Goal: Task Accomplishment & Management: Complete application form

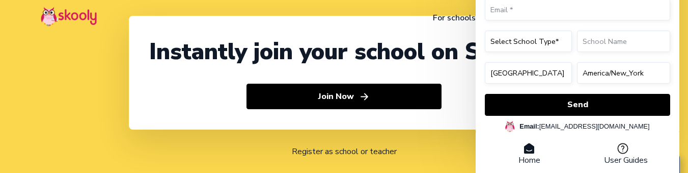
select select "91"
select select "India"
select select "Asia/Kolkata"
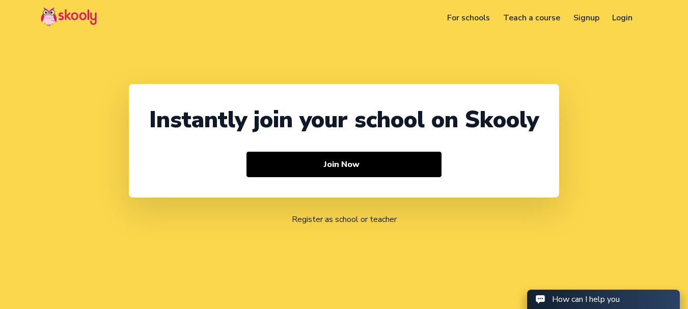
select select "91"
select select "India"
select select "Asia/Kolkata"
click at [604, 21] on link "Login" at bounding box center [609, 18] width 34 height 16
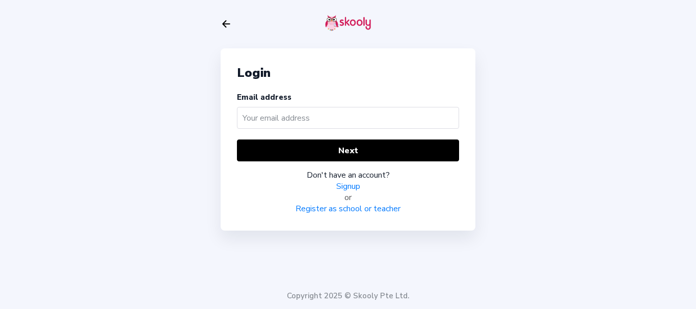
click at [347, 185] on link "Signup" at bounding box center [348, 186] width 24 height 11
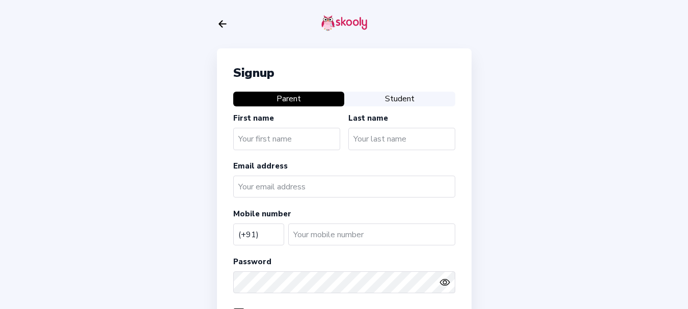
select select "IN"
click at [223, 25] on icon "Arrow Back" at bounding box center [222, 23] width 11 height 11
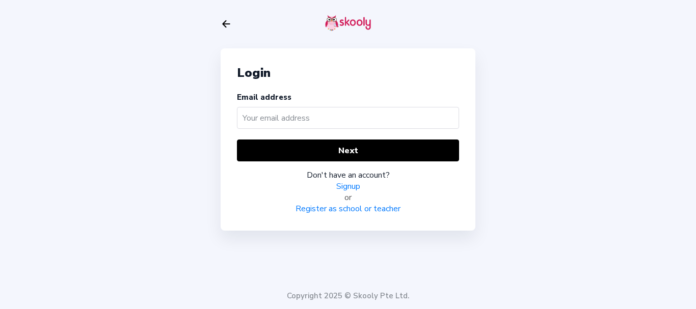
click at [334, 208] on link "Register as school or teacher" at bounding box center [348, 208] width 105 height 11
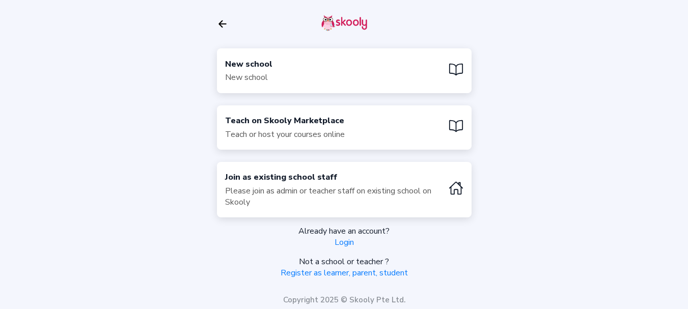
click at [298, 71] on div "New school New school" at bounding box center [344, 70] width 255 height 44
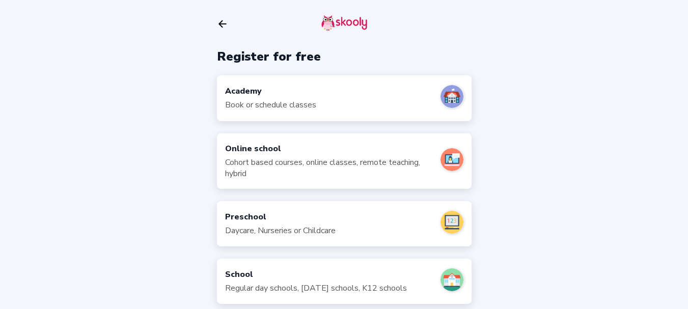
click at [287, 105] on div "Book or schedule classes" at bounding box center [270, 104] width 91 height 11
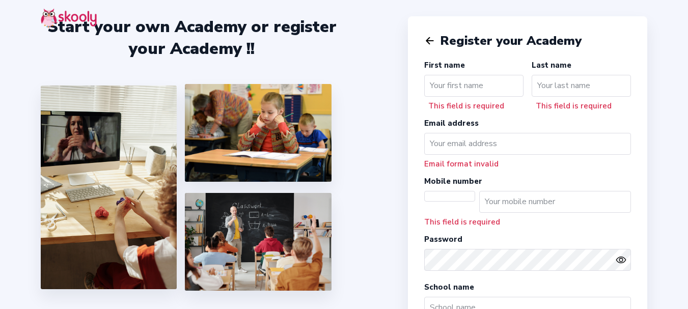
select select "[GEOGRAPHIC_DATA]/[GEOGRAPHIC_DATA]"
select select "INR ₹"
select select "IN"
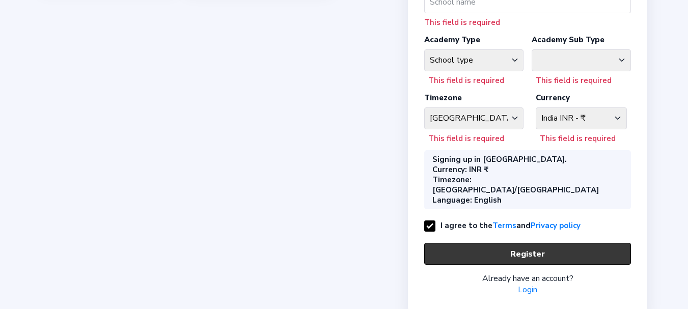
click at [486, 243] on button "Register" at bounding box center [527, 254] width 207 height 22
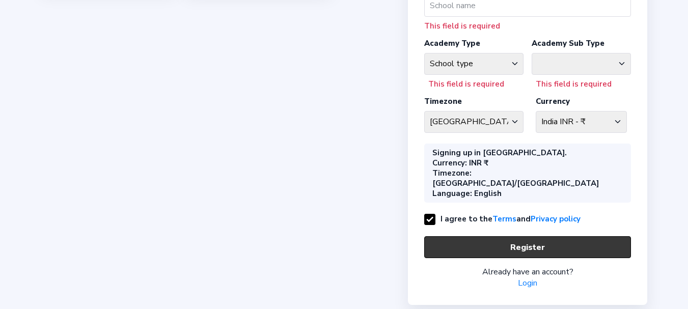
click at [486, 236] on button "Register" at bounding box center [527, 247] width 207 height 22
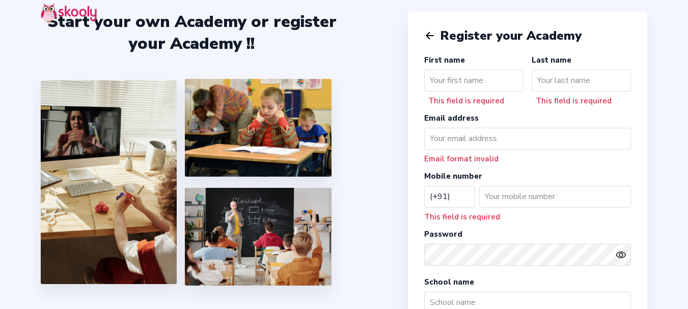
scroll to position [0, 0]
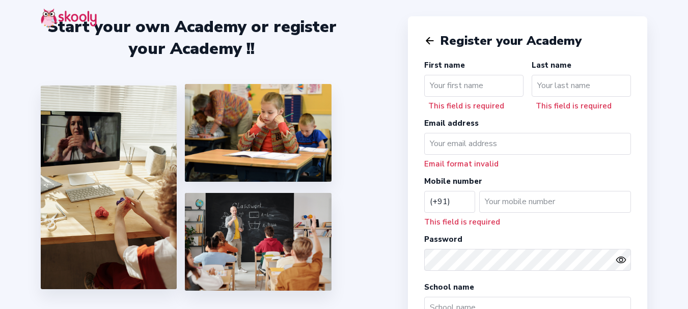
click at [425, 39] on icon "Arrow Back" at bounding box center [429, 40] width 11 height 11
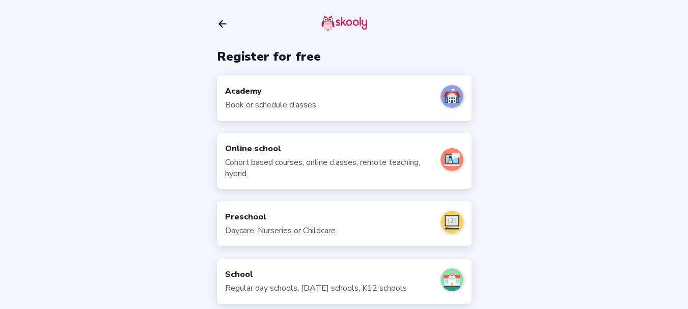
click at [310, 95] on div "Academy" at bounding box center [270, 91] width 91 height 11
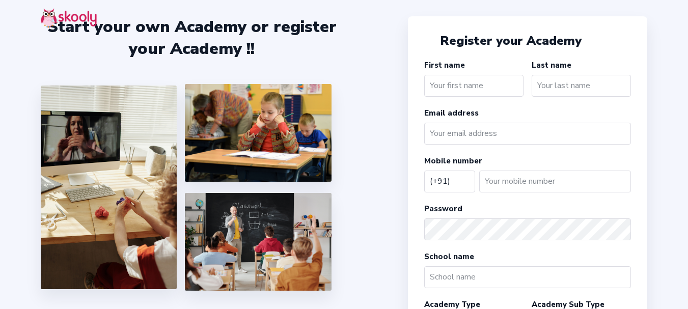
select select "IN"
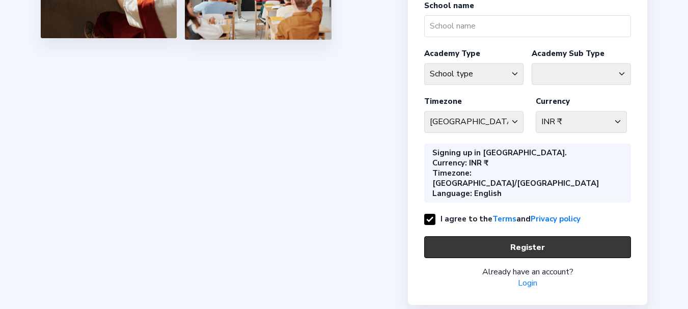
click at [495, 236] on button "Register" at bounding box center [527, 247] width 207 height 22
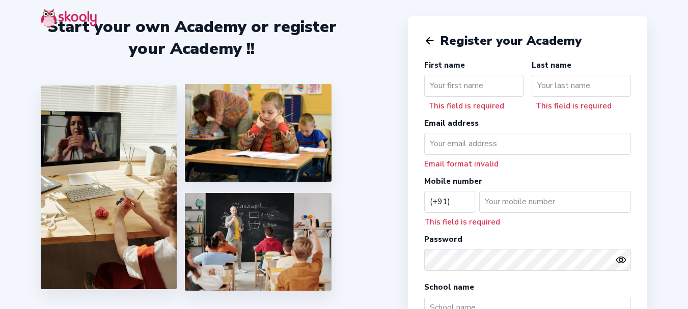
click at [485, 84] on input "text" at bounding box center [473, 86] width 99 height 22
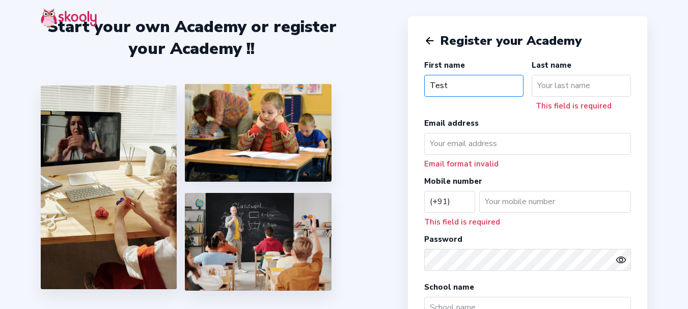
type input "Test"
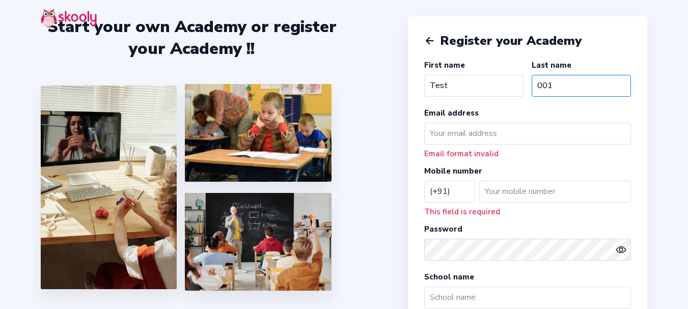
type input "001"
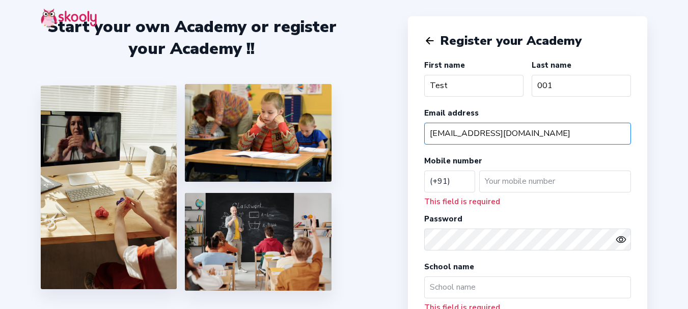
type input "admin001web@mailinator.com"
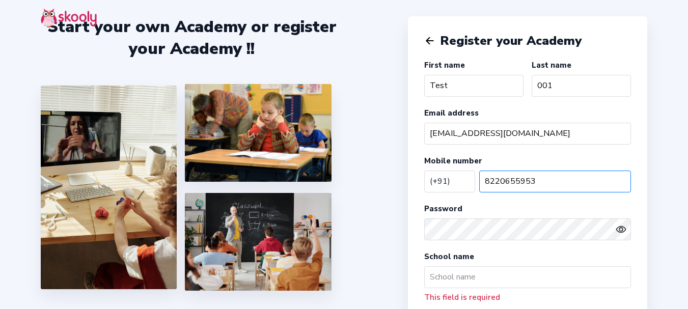
type input "8220655953"
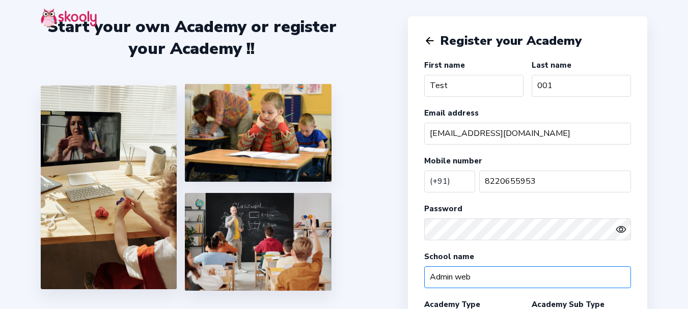
type input "Admin web"
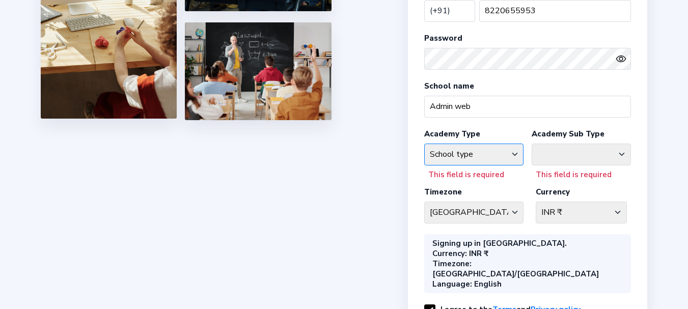
click at [479, 158] on select "School type Academic Afterschool Arts Dance Homeschool Language Martial Arts Mu…" at bounding box center [473, 155] width 99 height 22
select select "GA"
click at [424, 144] on select "School type Academic Afterschool Arts Dance Homeschool Language Martial Arts Mu…" at bounding box center [473, 155] width 99 height 22
click at [568, 162] on select "Coaching Classes Enrichment Centre General Academy Kumaon Centre Math Centre Ro…" at bounding box center [581, 155] width 99 height 22
select select "EN"
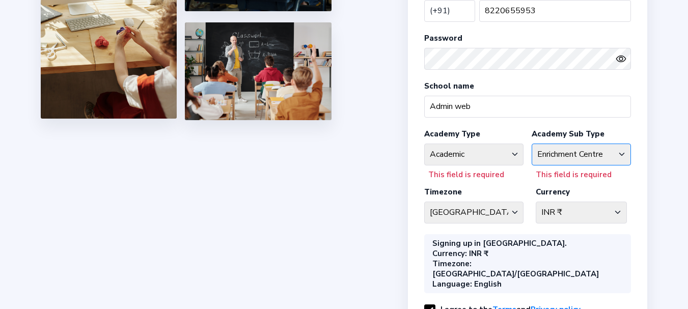
click at [532, 144] on select "Coaching Classes Enrichment Centre General Academy Kumaon Centre Math Centre Ro…" at bounding box center [581, 155] width 99 height 22
click at [372, 184] on div "Start your own Academy or register your Academy !! Register your Academy First …" at bounding box center [344, 129] width 688 height 601
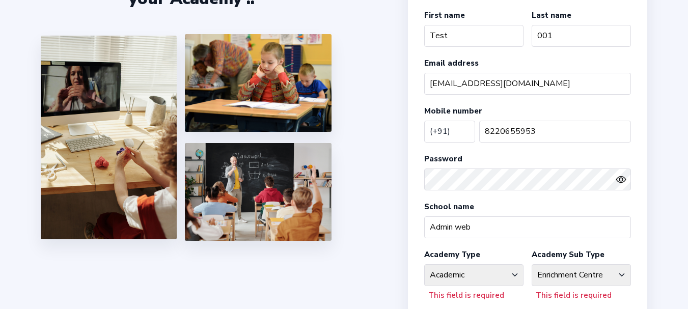
scroll to position [18, 0]
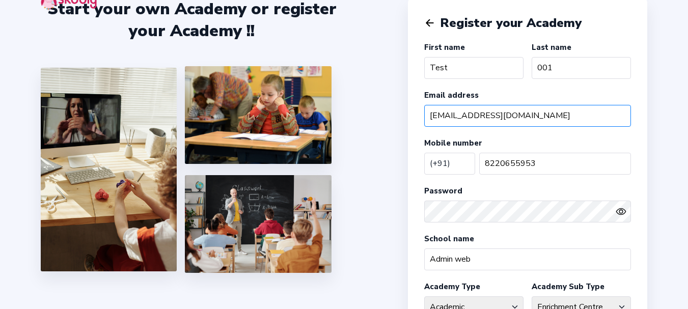
click at [479, 124] on input "admin001web@mailinator.com" at bounding box center [527, 116] width 207 height 22
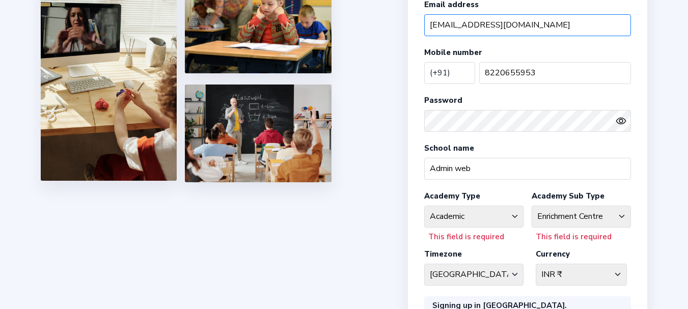
scroll to position [0, 0]
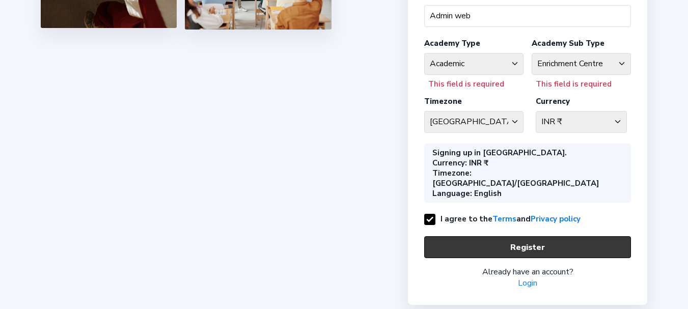
click at [534, 236] on button "Register" at bounding box center [527, 247] width 207 height 22
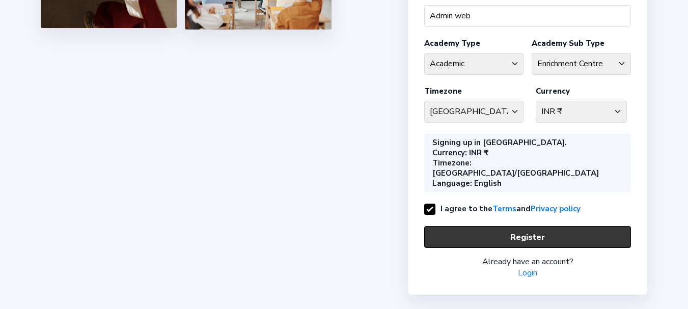
scroll to position [251, 0]
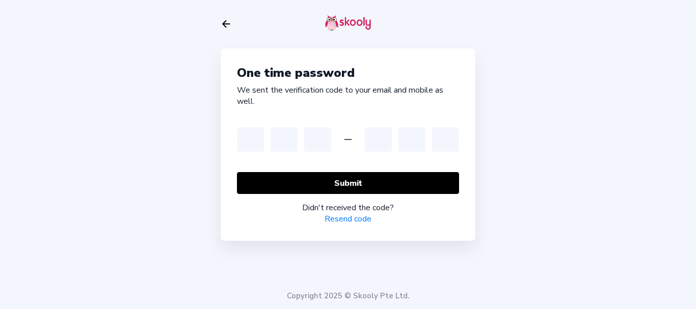
click at [228, 25] on icon "Arrow Back" at bounding box center [226, 23] width 11 height 11
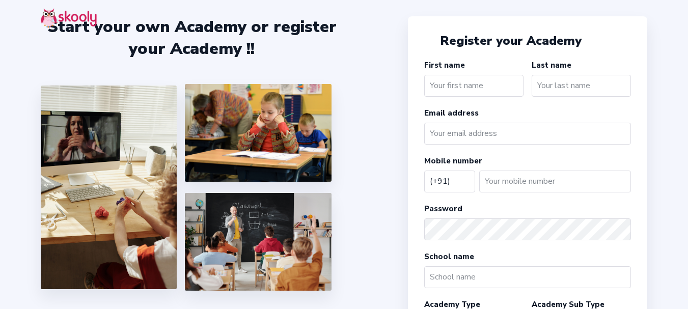
select select "IN"
click at [460, 92] on input "text" at bounding box center [473, 86] width 99 height 22
type input "Test"
click at [575, 87] on input "text" at bounding box center [581, 86] width 99 height 22
type input "01"
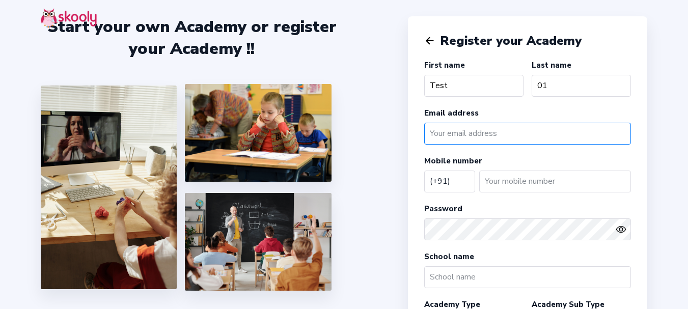
click at [460, 134] on input "email" at bounding box center [527, 134] width 207 height 22
paste input "adup"
type input "adup@mailinator.com"
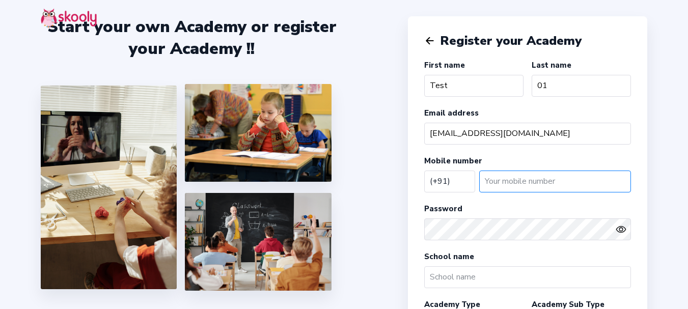
click at [530, 179] on input "number" at bounding box center [555, 182] width 152 height 22
type input "8220655953"
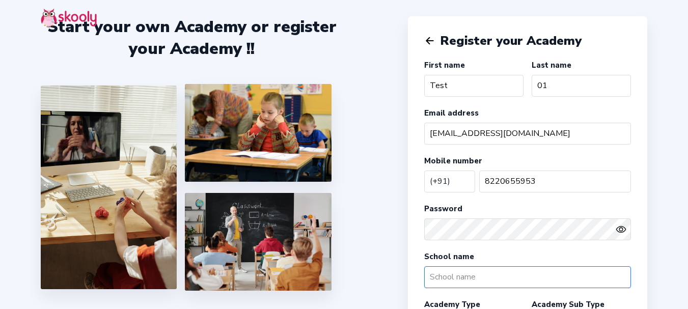
click at [478, 272] on input "text" at bounding box center [527, 277] width 207 height 22
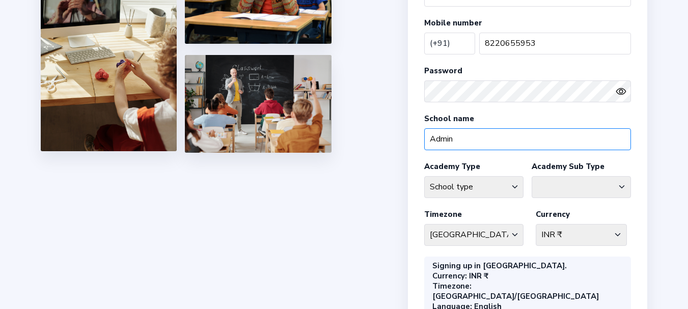
scroll to position [153, 0]
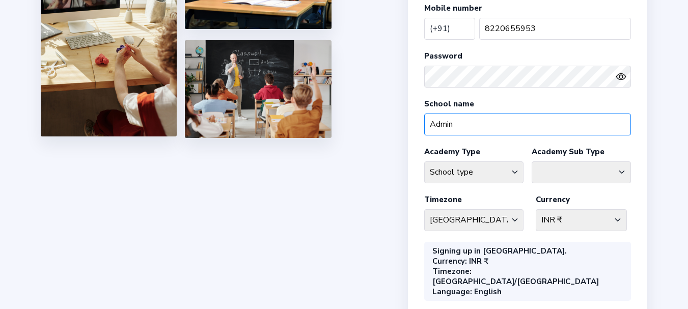
type input "Admin"
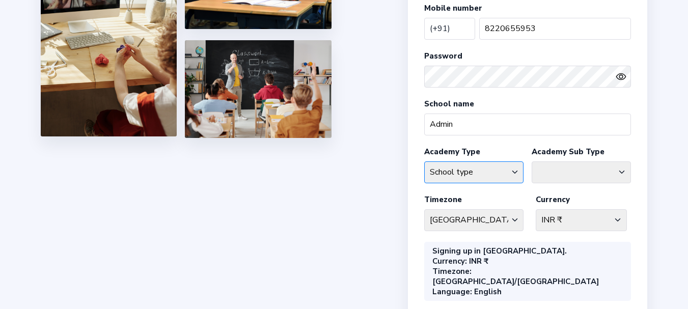
click at [462, 170] on select "School type Academic Afterschool Arts Dance Homeschool Language Martial Arts Mu…" at bounding box center [473, 173] width 99 height 22
select select "W"
click at [424, 162] on select "School type Academic Afterschool Arts Dance Homeschool Language Martial Arts Mu…" at bounding box center [473, 173] width 99 height 22
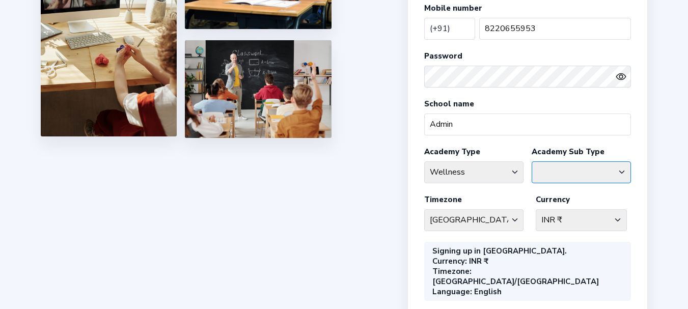
click at [561, 169] on select "Fitness Meditation Yoga" at bounding box center [581, 173] width 99 height 22
select select "ME"
click at [532, 162] on select "Fitness Meditation Yoga" at bounding box center [581, 173] width 99 height 22
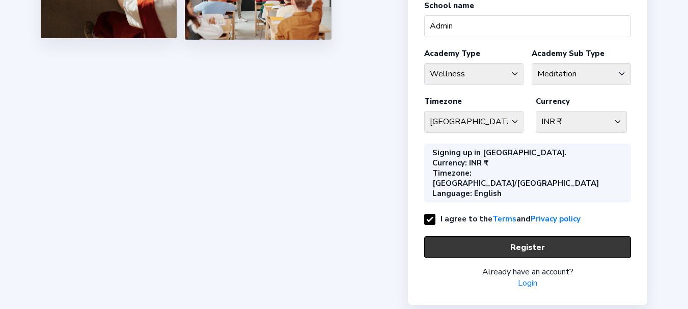
click at [520, 236] on button "Register" at bounding box center [527, 247] width 207 height 22
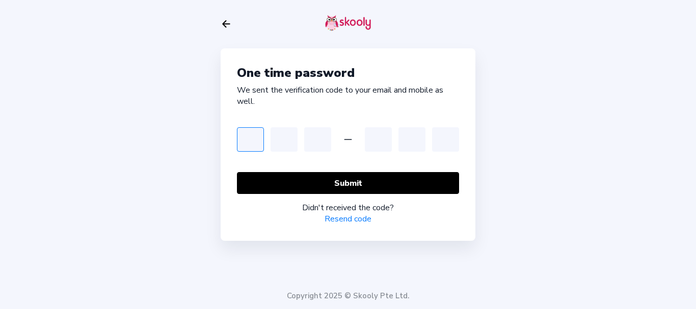
type input "3"
type input "4"
type input "5"
type input "6"
type input "7"
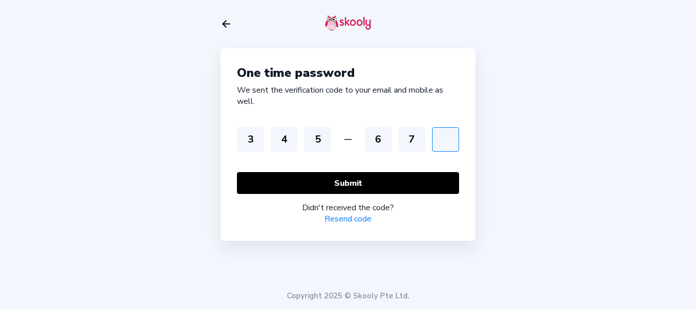
type input "8"
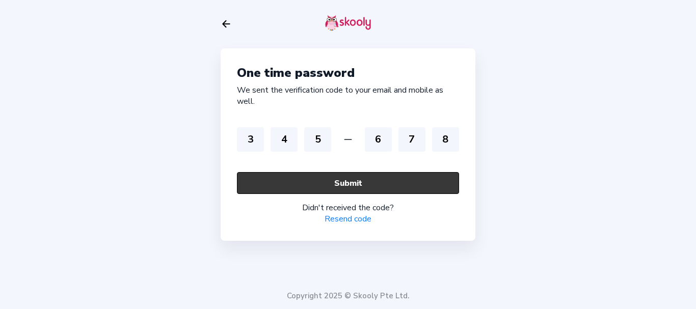
click at [356, 179] on button "Submit" at bounding box center [348, 183] width 222 height 22
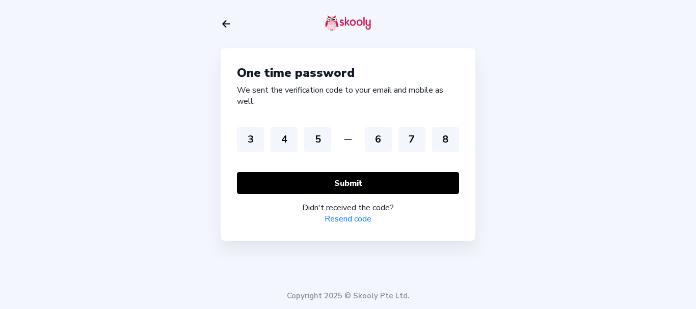
click at [592, 180] on div "One time password We sent the verification code to your email and mobile as wel…" at bounding box center [348, 154] width 696 height 309
click at [223, 22] on icon "Arrow Back" at bounding box center [226, 23] width 11 height 11
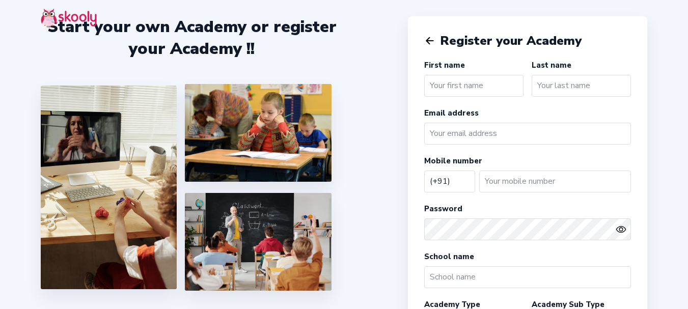
select select "IN"
click at [487, 135] on input "email" at bounding box center [527, 134] width 207 height 22
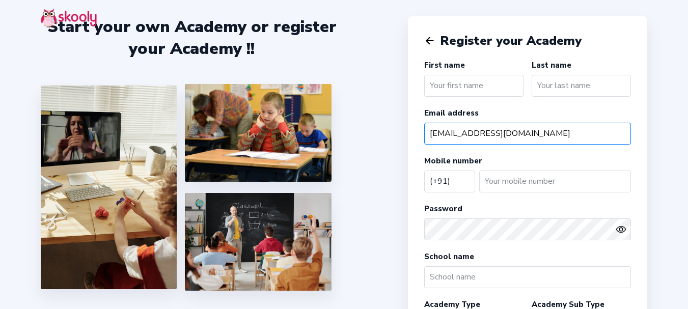
type input "[EMAIL_ADDRESS][DOMAIN_NAME]"
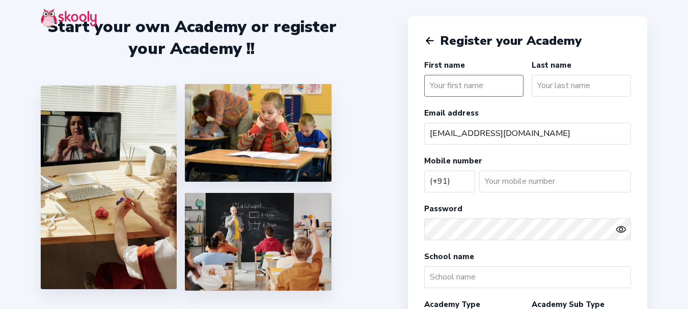
click at [502, 77] on input "text" at bounding box center [473, 86] width 99 height 22
type input "test"
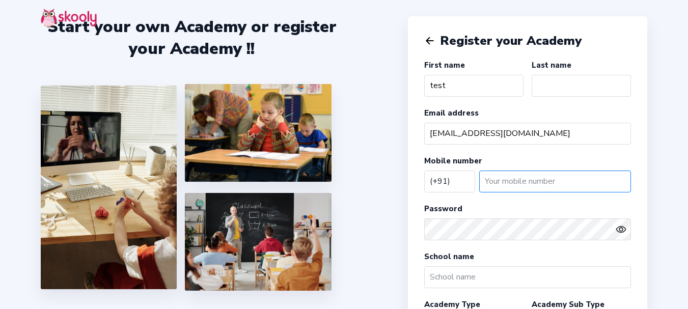
click at [502, 184] on input "number" at bounding box center [555, 182] width 152 height 22
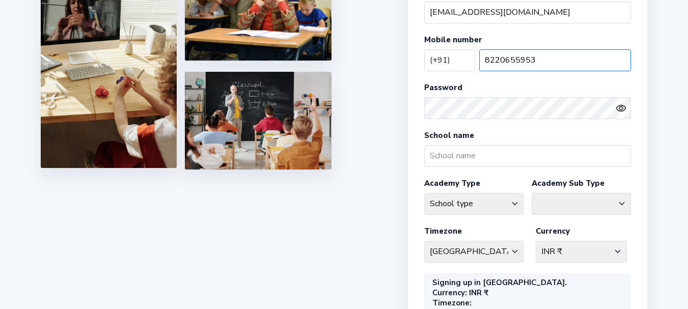
scroll to position [153, 0]
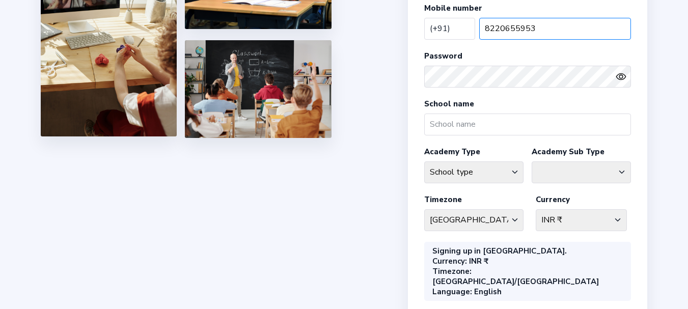
type input "8220655953"
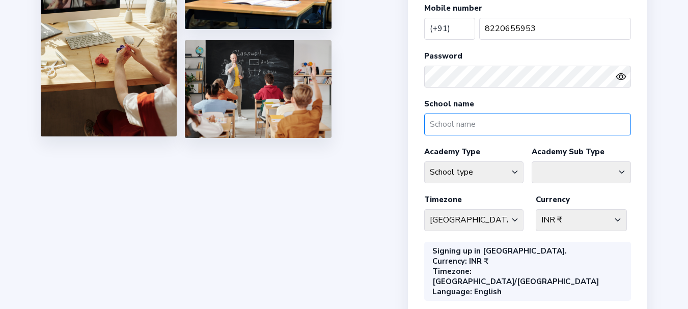
click at [458, 121] on input "text" at bounding box center [527, 125] width 207 height 22
type input "Admin"
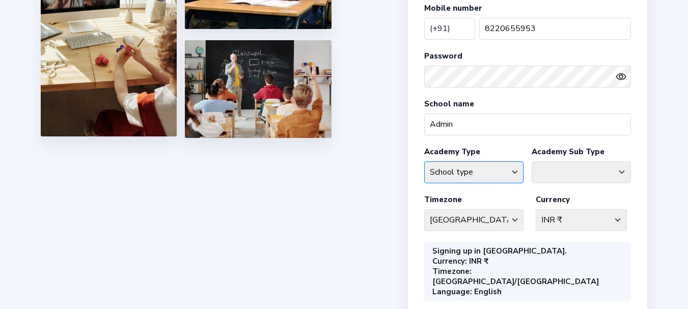
click at [498, 168] on select "School type Academic Afterschool Arts Dance Homeschool Language Martial Arts Mu…" at bounding box center [473, 173] width 99 height 22
select select "D"
click at [424, 162] on select "School type Academic Afterschool Arts Dance Homeschool Language Martial Arts Mu…" at bounding box center [473, 173] width 99 height 22
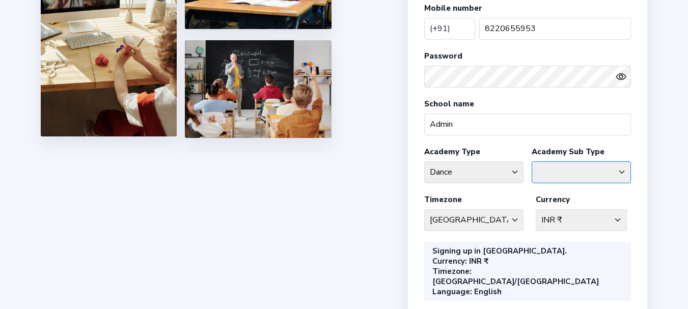
drag, startPoint x: 569, startPoint y: 170, endPoint x: 553, endPoint y: 146, distance: 29.0
click at [569, 170] on select "Ballet Contemperory Flamenco General Dance Hiphop Indian Classical Salsa" at bounding box center [581, 173] width 99 height 22
select select "HH"
click at [532, 162] on select "Ballet Contemperory Flamenco General Dance Hiphop Indian Classical Salsa" at bounding box center [581, 173] width 99 height 22
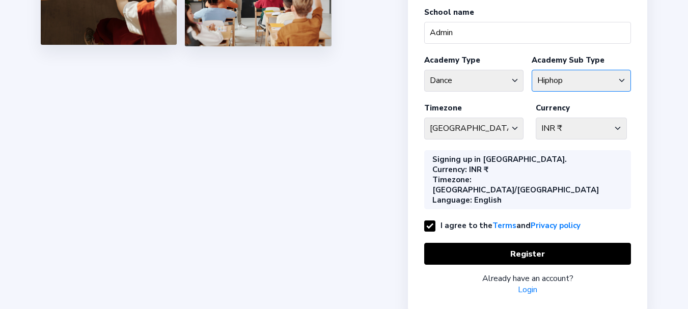
scroll to position [251, 0]
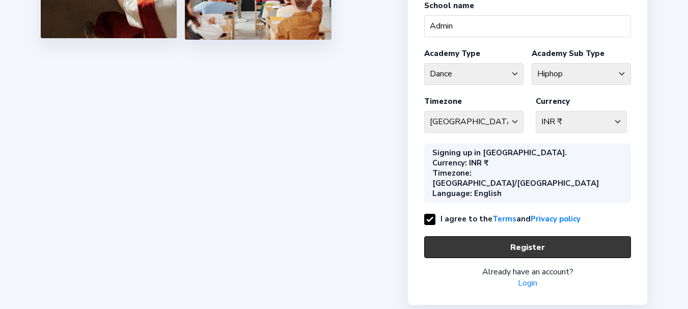
click at [530, 236] on button "Register" at bounding box center [527, 247] width 207 height 22
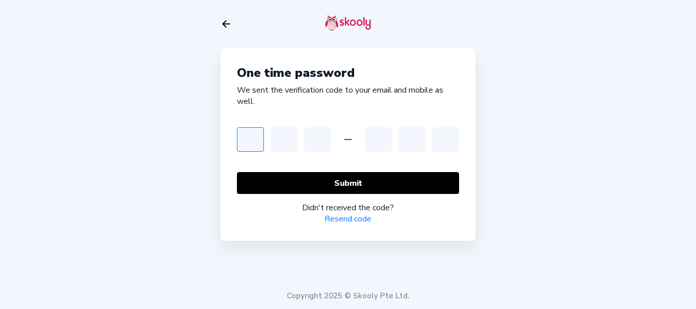
type input "4"
type input "7"
type input "4"
type input "8"
type input "6"
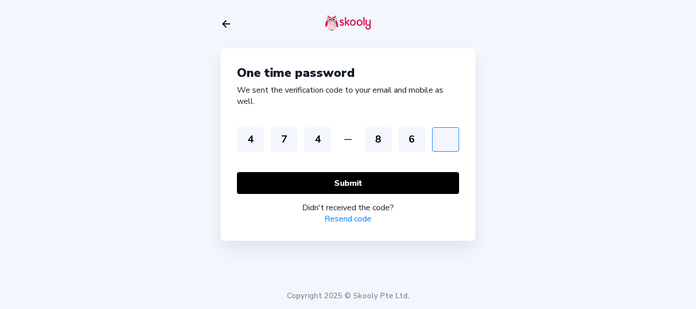
type input "8"
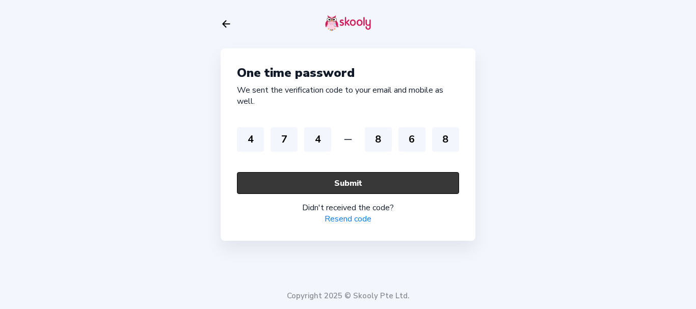
click at [324, 190] on button "Submit" at bounding box center [348, 183] width 222 height 22
click at [263, 186] on button "Submit" at bounding box center [348, 183] width 222 height 22
click at [265, 186] on button "Submit" at bounding box center [348, 183] width 222 height 22
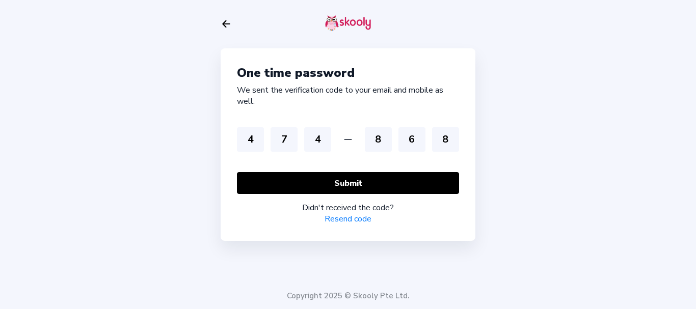
click at [555, 214] on div "One time password We sent the verification code to your email and mobile as wel…" at bounding box center [348, 154] width 696 height 309
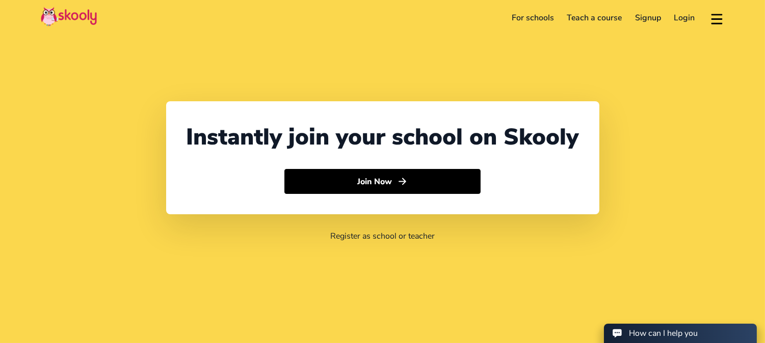
click at [685, 18] on link "Login" at bounding box center [684, 18] width 34 height 16
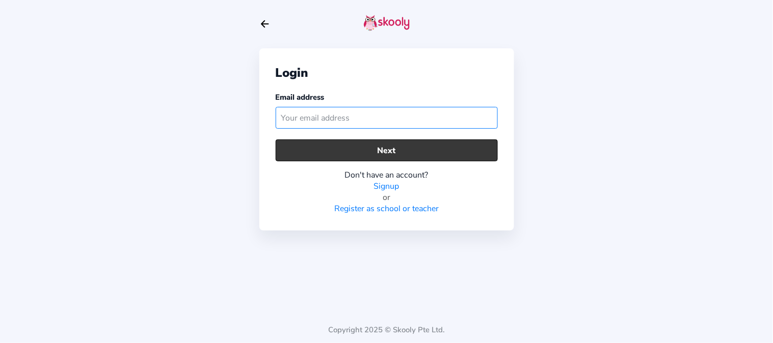
paste input "[EMAIL_ADDRESS][DOMAIN_NAME]"
type input "[EMAIL_ADDRESS][DOMAIN_NAME]"
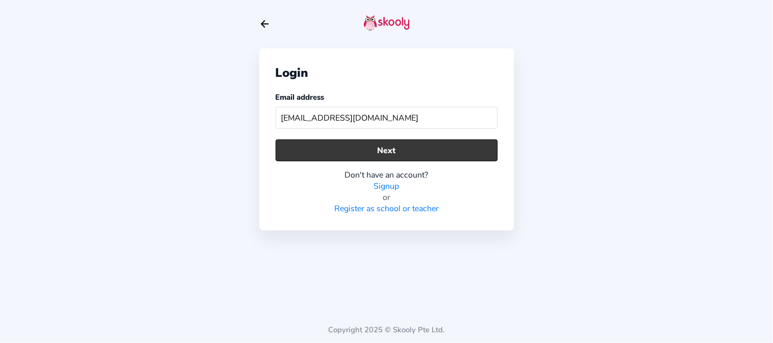
click at [316, 154] on button "Next" at bounding box center [387, 151] width 222 height 22
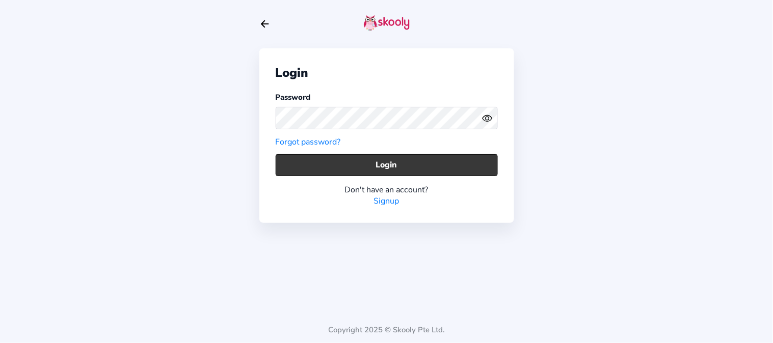
click at [308, 167] on button "Login" at bounding box center [387, 165] width 222 height 22
